Goal: Task Accomplishment & Management: Use online tool/utility

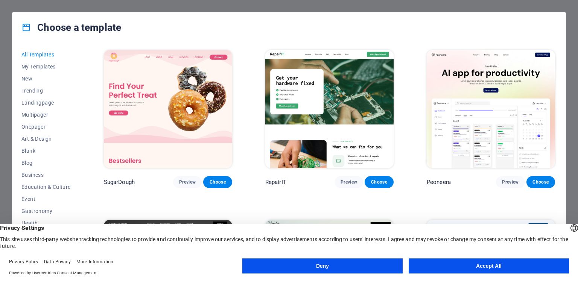
click at [449, 264] on button "Accept All" at bounding box center [489, 266] width 160 height 15
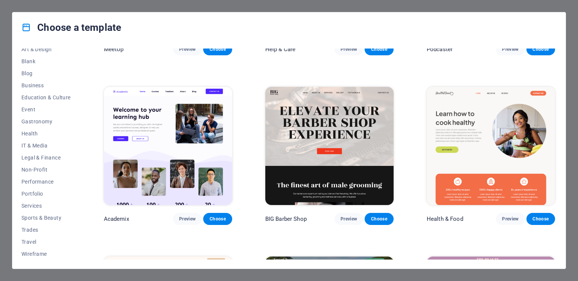
scroll to position [640, 0]
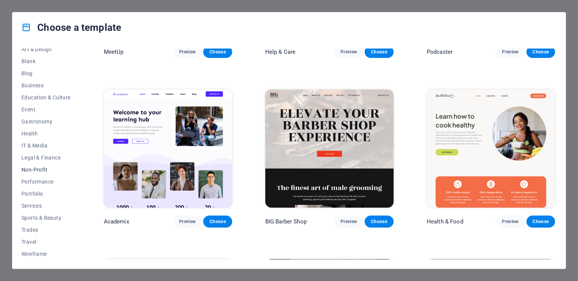
click at [38, 167] on span "Non-Profit" at bounding box center [45, 170] width 49 height 6
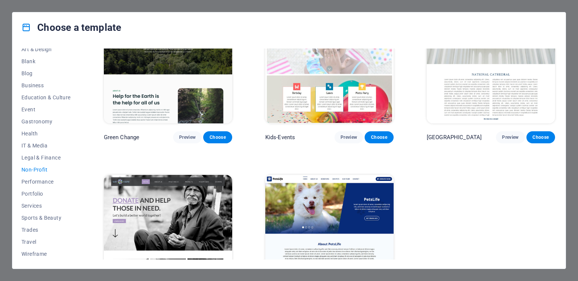
scroll to position [96, 0]
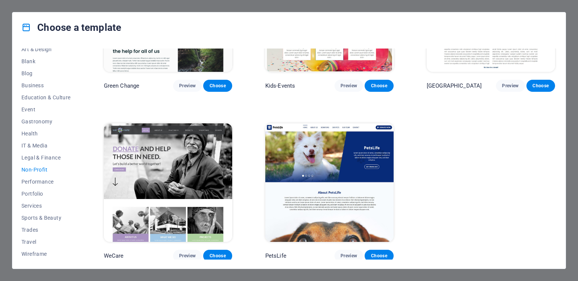
click at [186, 168] on img at bounding box center [168, 182] width 128 height 118
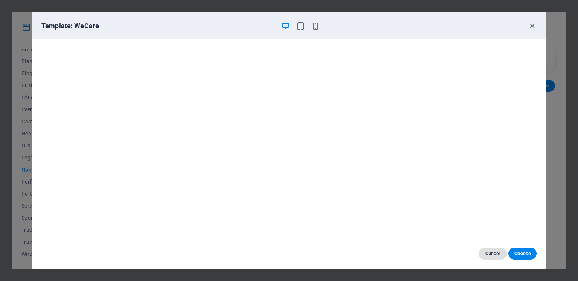
click at [493, 254] on span "Cancel" at bounding box center [493, 254] width 16 height 6
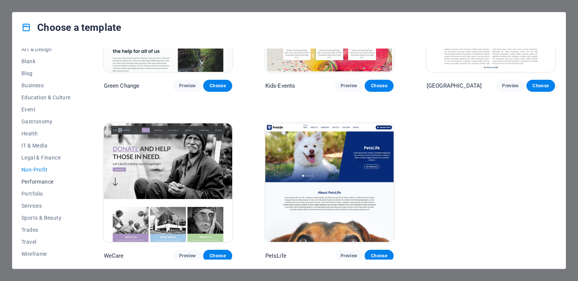
scroll to position [0, 0]
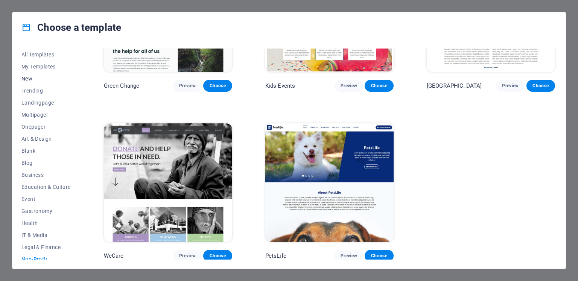
click at [30, 76] on span "New" at bounding box center [45, 79] width 49 height 6
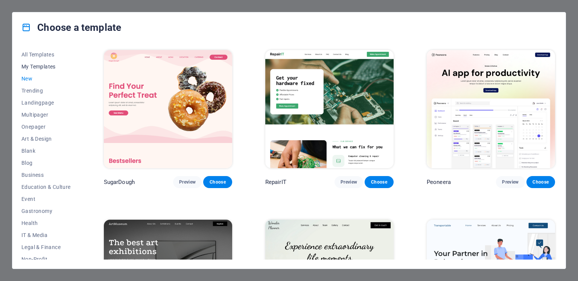
click at [49, 68] on span "My Templates" at bounding box center [45, 67] width 49 height 6
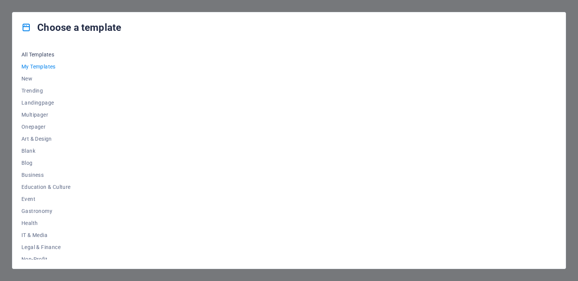
click at [41, 55] on span "All Templates" at bounding box center [45, 55] width 49 height 6
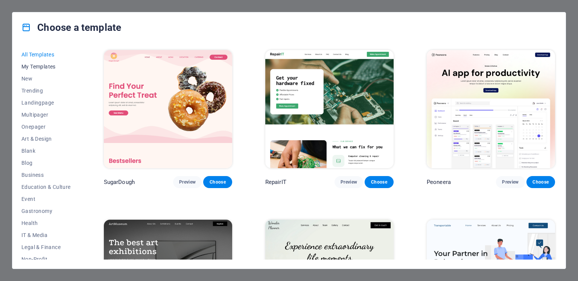
click at [39, 69] on span "My Templates" at bounding box center [45, 67] width 49 height 6
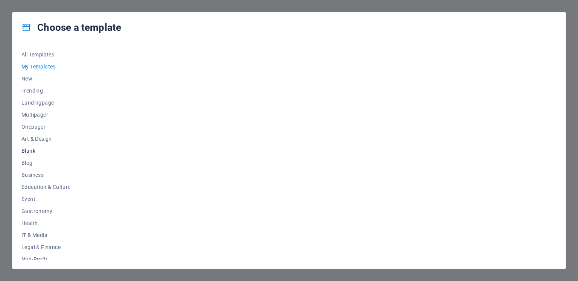
click at [27, 151] on span "Blank" at bounding box center [45, 151] width 49 height 6
click at [378, 39] on div "Choose a template" at bounding box center [288, 27] width 553 height 30
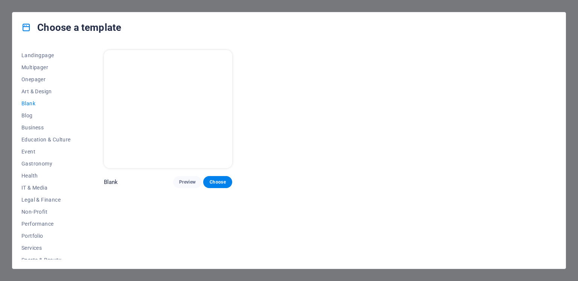
scroll to position [90, 0]
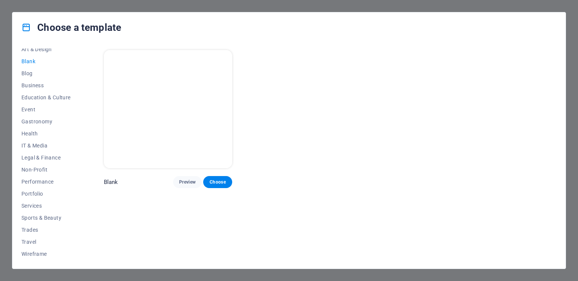
click at [424, 49] on div "Blank Preview Choose" at bounding box center [329, 119] width 454 height 140
click at [26, 26] on icon at bounding box center [26, 28] width 10 height 10
